Goal: Navigation & Orientation: Find specific page/section

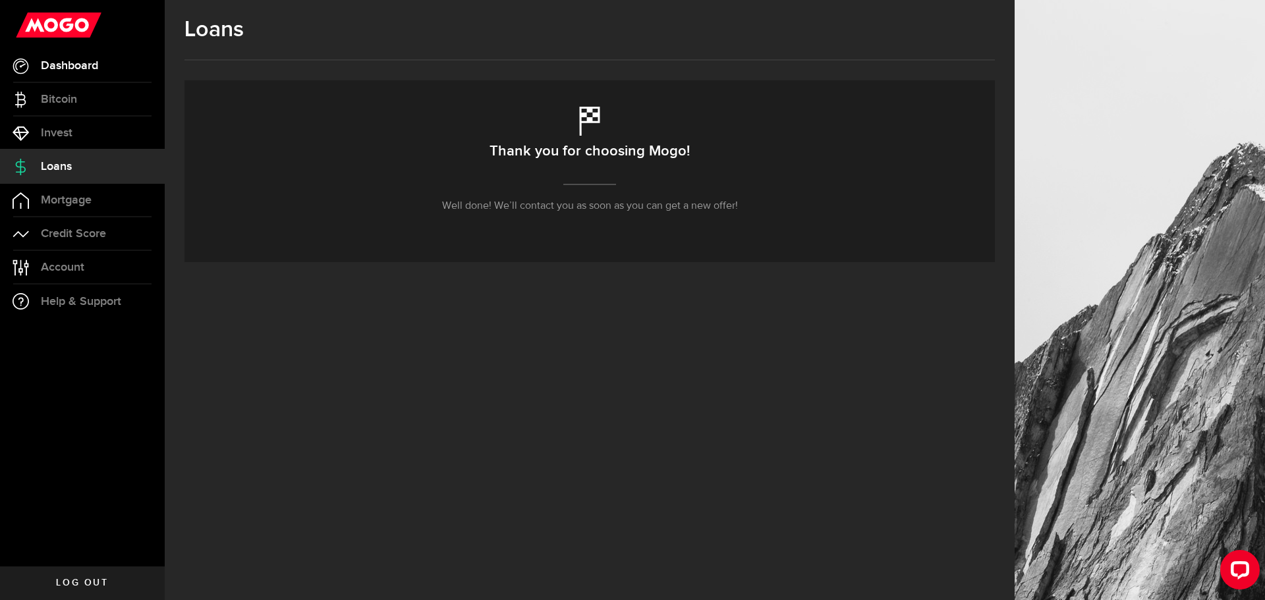
click at [79, 70] on span "Dashboard" at bounding box center [69, 66] width 57 height 12
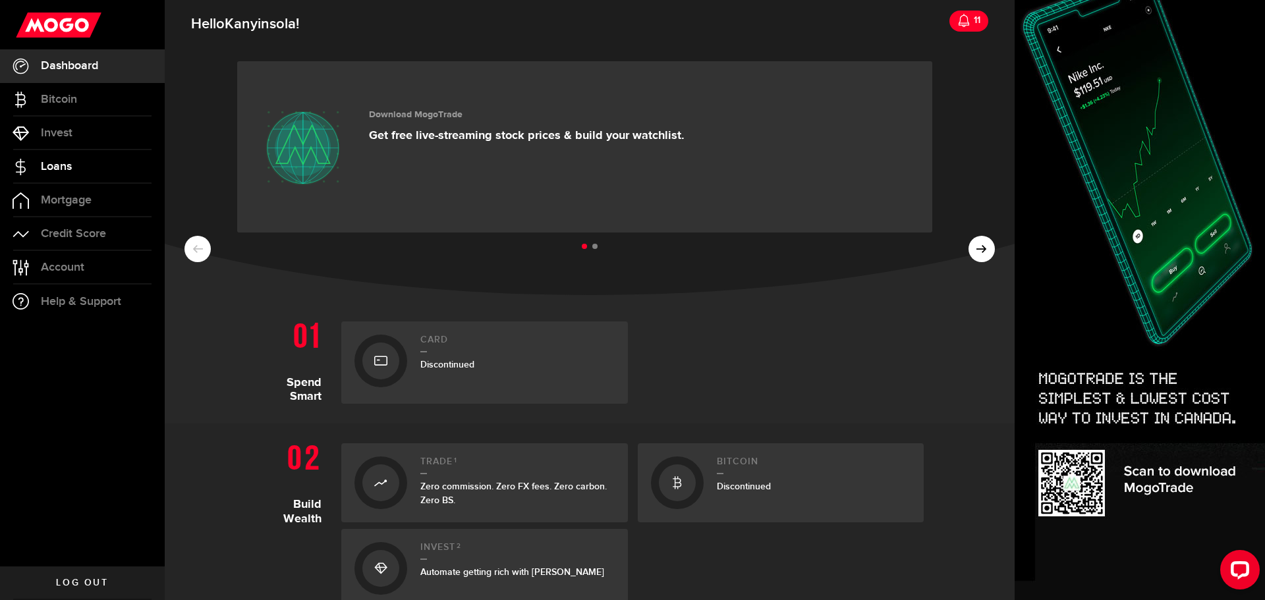
click at [43, 169] on span "Loans" at bounding box center [56, 167] width 31 height 12
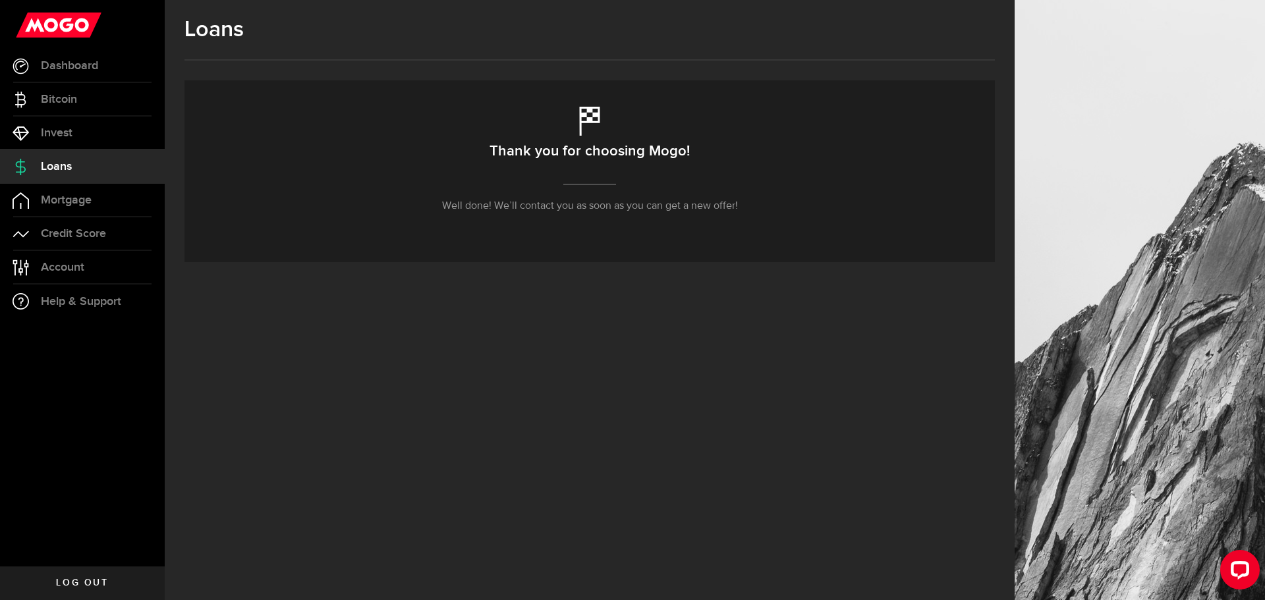
click at [611, 205] on p "Well done! We’ll contact you as soon as you can get a new offer!" at bounding box center [590, 206] width 296 height 16
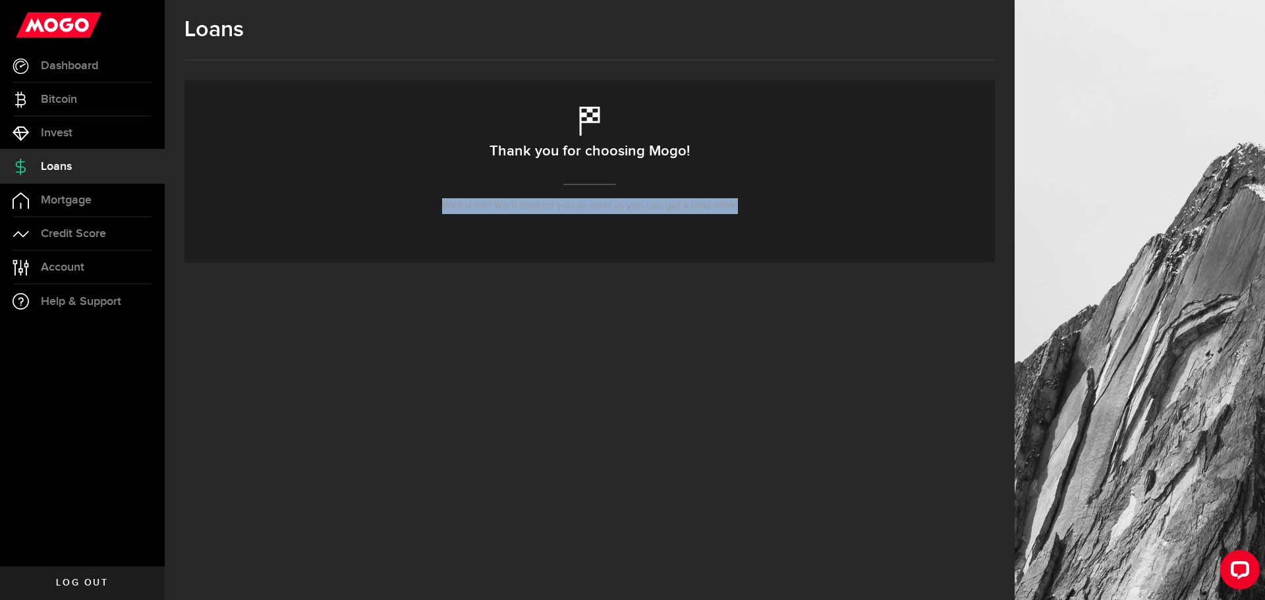
drag, startPoint x: 749, startPoint y: 206, endPoint x: 425, endPoint y: 204, distance: 324.2
click at [425, 204] on div "Thank you for choosing Mogo! Well done! We’ll contact you as soon as you can ge…" at bounding box center [589, 171] width 810 height 182
click at [78, 126] on link "Invest" at bounding box center [82, 133] width 165 height 33
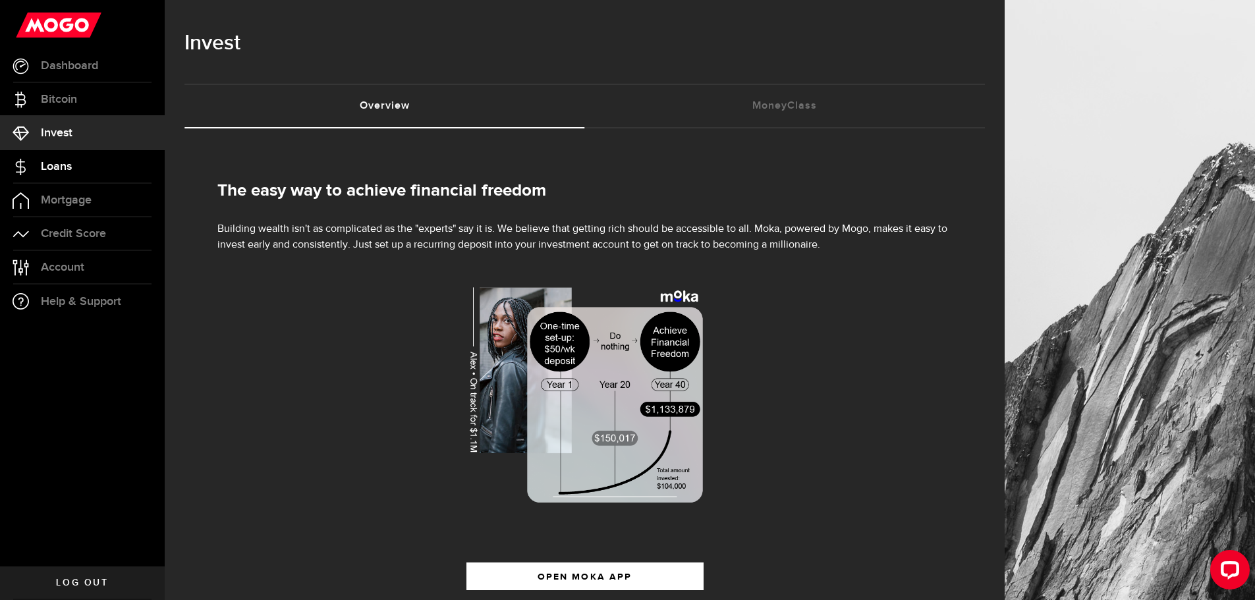
click at [28, 154] on link "Loans" at bounding box center [82, 166] width 165 height 33
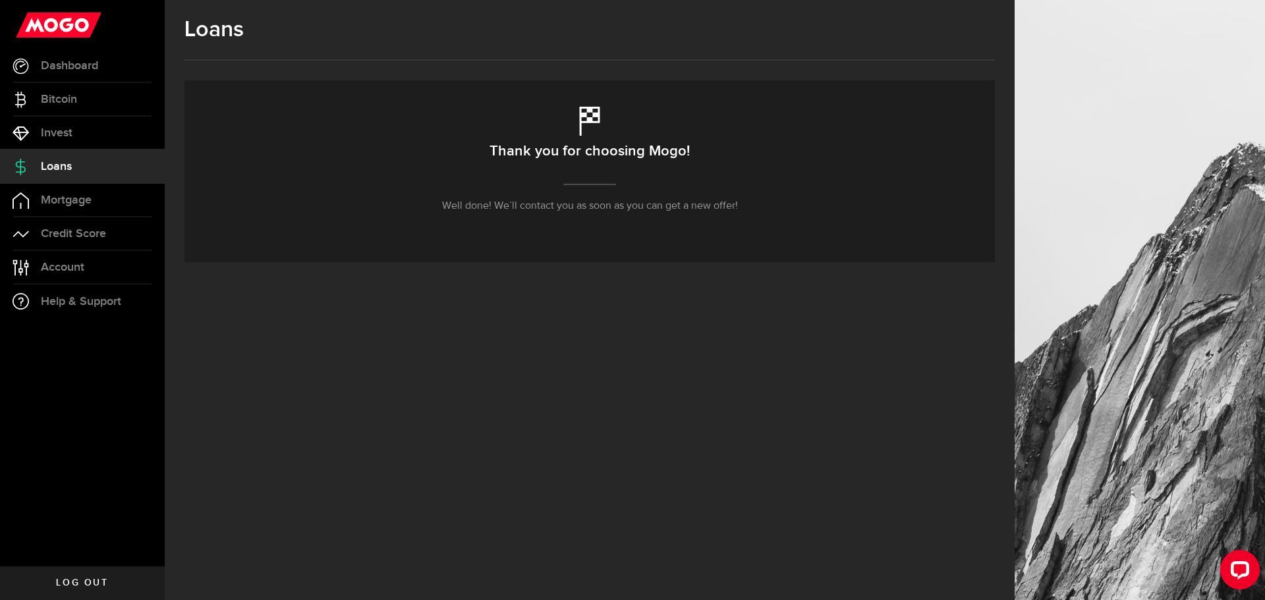
click at [486, 150] on div "Thank you for choosing Mogo! Well done! We’ll contact you as soon as you can ge…" at bounding box center [589, 171] width 810 height 182
click at [84, 133] on link "Invest" at bounding box center [82, 133] width 165 height 33
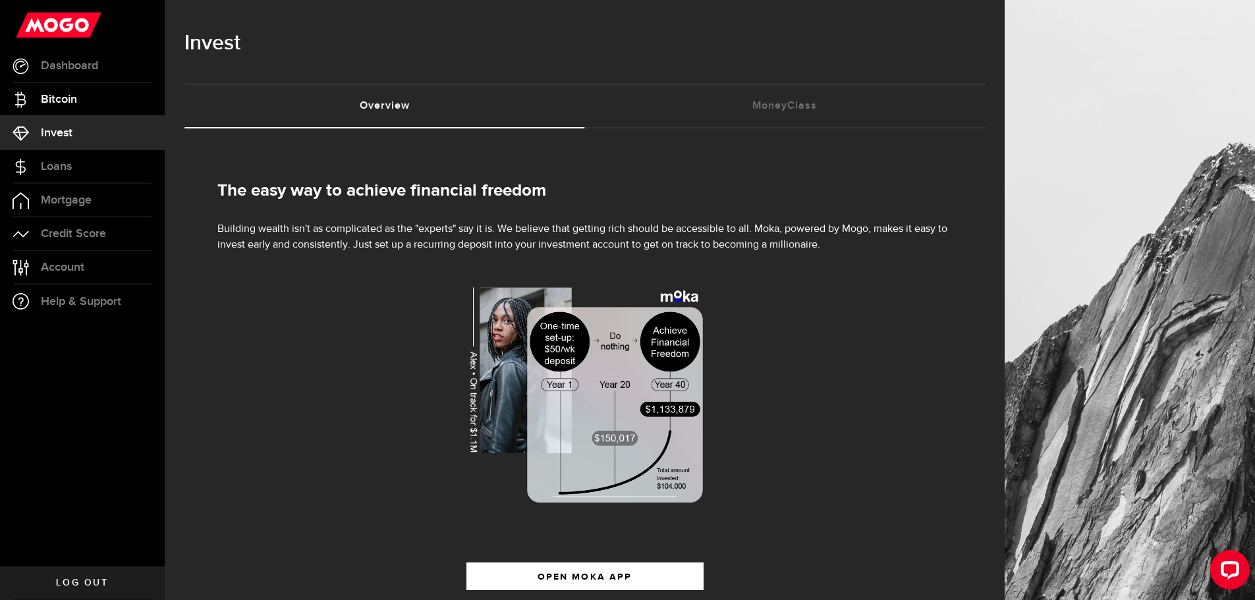
click at [98, 94] on link "Bitcoin" at bounding box center [82, 99] width 165 height 33
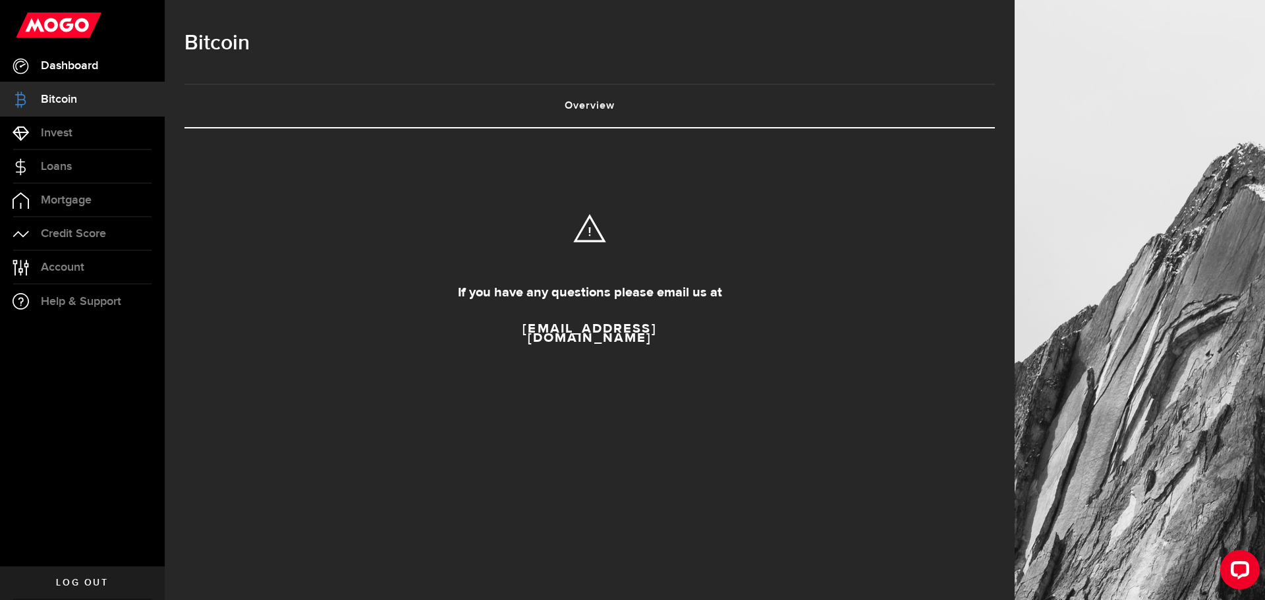
click at [101, 62] on link "Dashboard" at bounding box center [82, 65] width 165 height 33
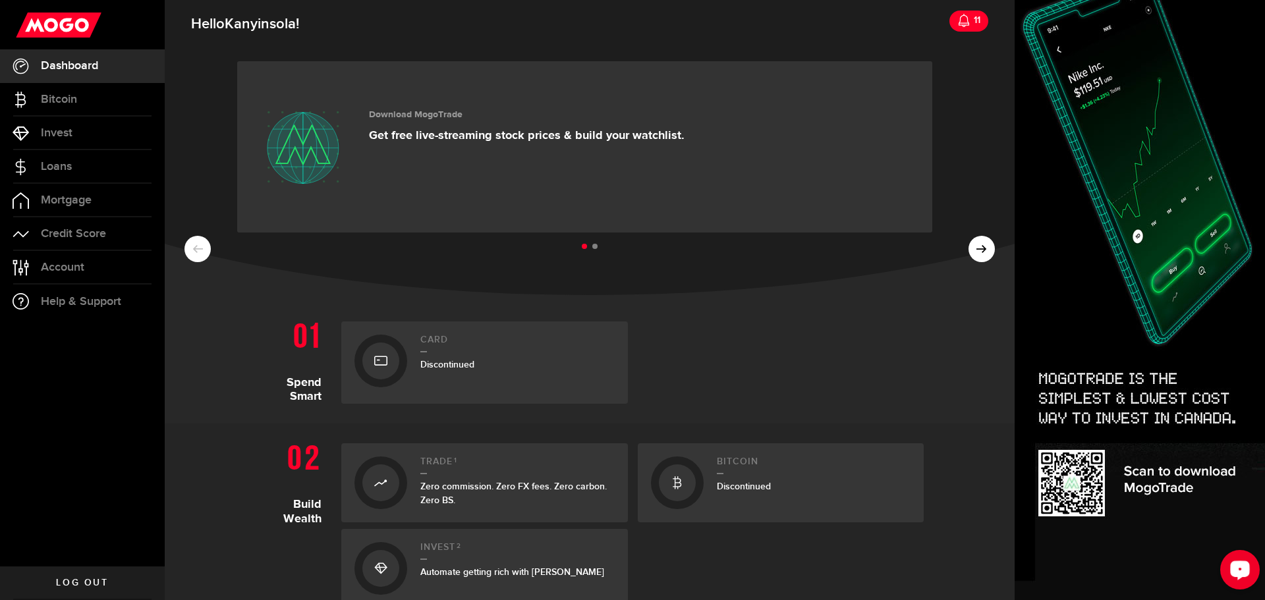
click at [1239, 560] on div "Open LiveChat chat widget" at bounding box center [1240, 569] width 22 height 22
click at [47, 296] on span "Help & Support" at bounding box center [81, 302] width 80 height 12
